Goal: Task Accomplishment & Management: Use online tool/utility

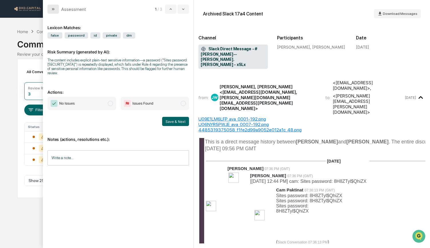
click at [52, 11] on icon "modal" at bounding box center [53, 9] width 5 height 5
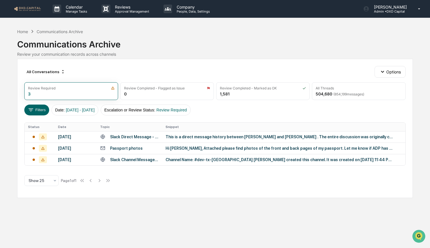
click at [29, 6] on img at bounding box center [27, 8] width 27 height 5
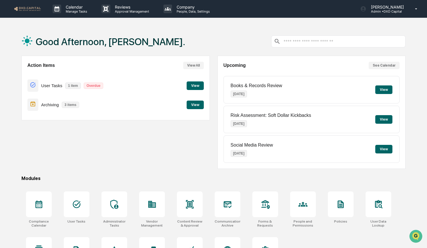
click at [381, 88] on button "View" at bounding box center [383, 89] width 17 height 9
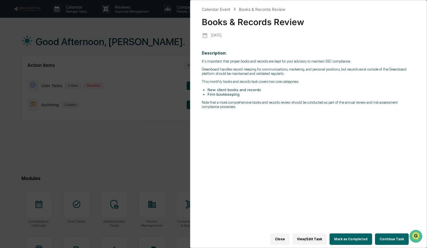
click at [385, 238] on button "Continue Task" at bounding box center [392, 238] width 34 height 11
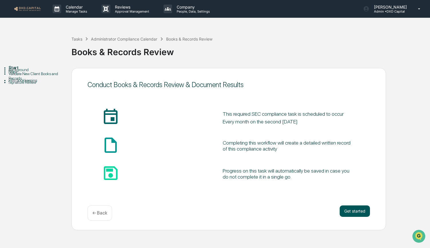
click at [349, 213] on button "Get started" at bounding box center [354, 210] width 30 height 11
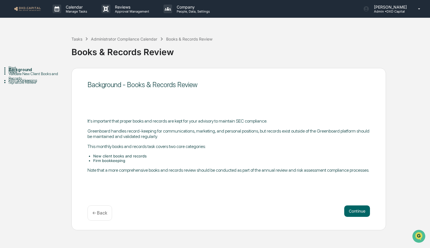
click at [349, 213] on button "Continue" at bounding box center [357, 210] width 26 height 11
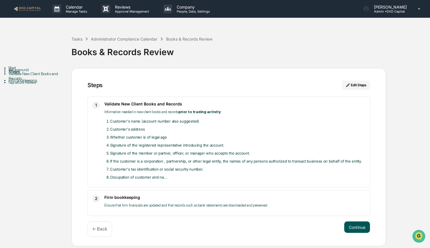
click at [352, 231] on button "Continue" at bounding box center [357, 226] width 26 height 11
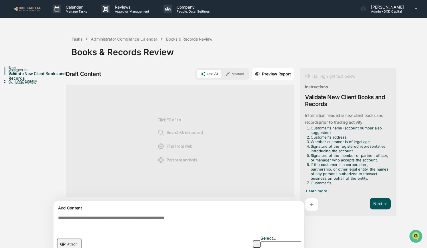
click at [372, 204] on button "Next ➔" at bounding box center [380, 204] width 21 height 12
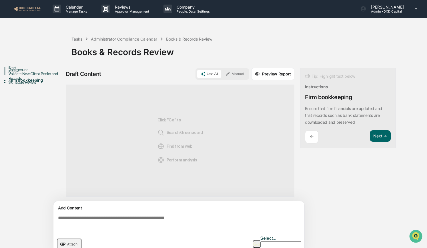
click at [311, 139] on p "←" at bounding box center [312, 136] width 4 height 5
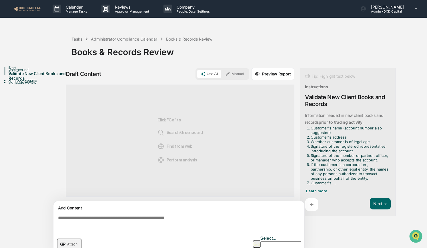
click at [260, 240] on button "button" at bounding box center [257, 244] width 8 height 8
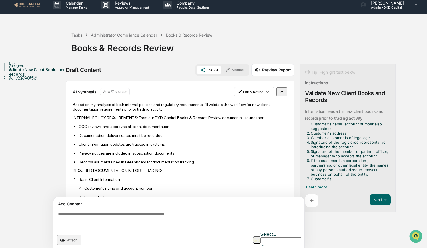
drag, startPoint x: 276, startPoint y: 239, endPoint x: 225, endPoint y: 163, distance: 90.6
click at [225, 163] on div "Sources AI Synthesis View 27 sources Edit & Refine Based on my analysis of both…" at bounding box center [180, 168] width 229 height 175
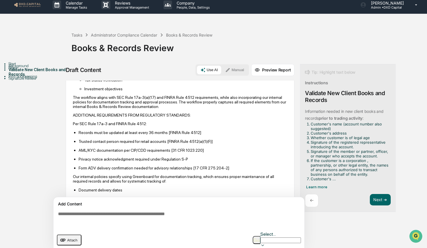
scroll to position [295, 0]
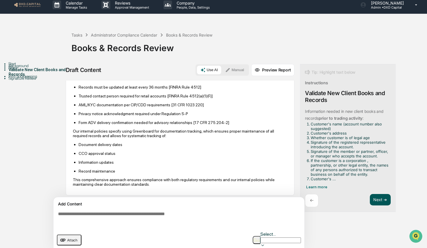
click at [375, 198] on button "Next ➔" at bounding box center [380, 200] width 21 height 12
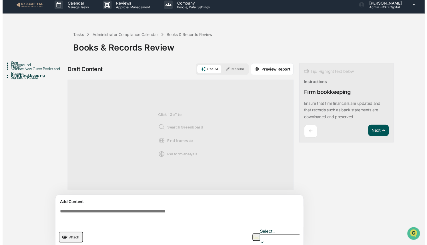
scroll to position [0, 0]
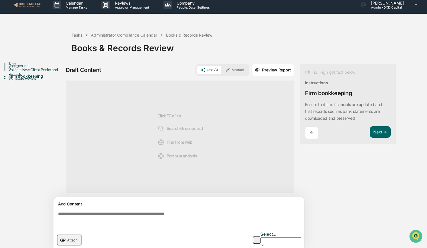
click at [260, 238] on img "button" at bounding box center [256, 240] width 7 height 4
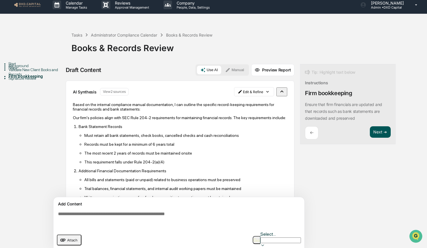
click at [379, 129] on button "Next ➔" at bounding box center [380, 132] width 21 height 12
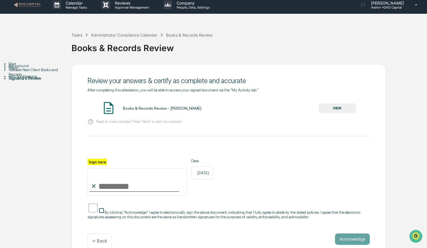
click at [328, 109] on button "VIEW" at bounding box center [337, 108] width 37 height 10
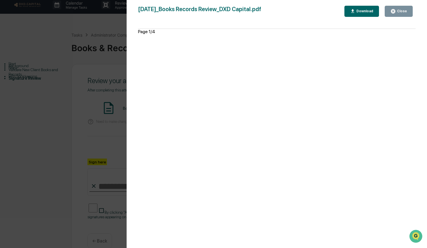
click at [397, 14] on button "Close" at bounding box center [399, 11] width 28 height 11
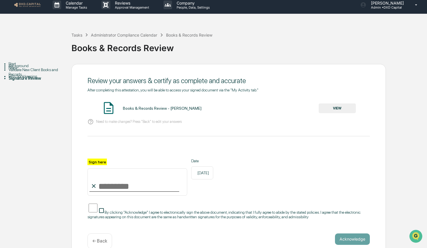
click at [110, 187] on input "Sign here" at bounding box center [137, 181] width 100 height 27
type input "**********"
click at [346, 241] on button "Acknowledge" at bounding box center [352, 238] width 35 height 11
